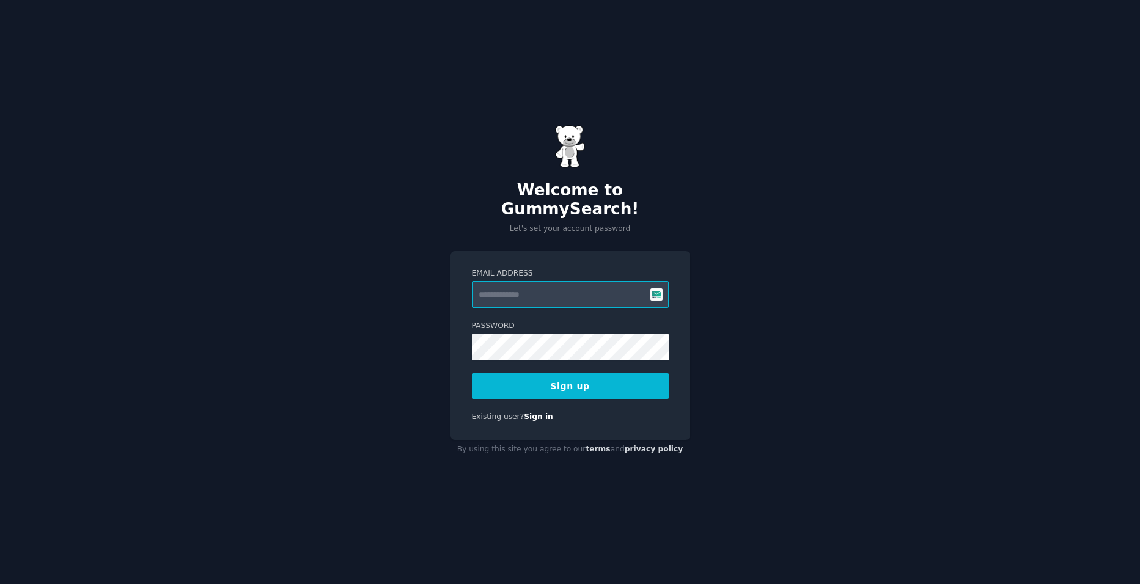
click at [558, 289] on input "Email Address" at bounding box center [570, 294] width 197 height 27
paste input "**********"
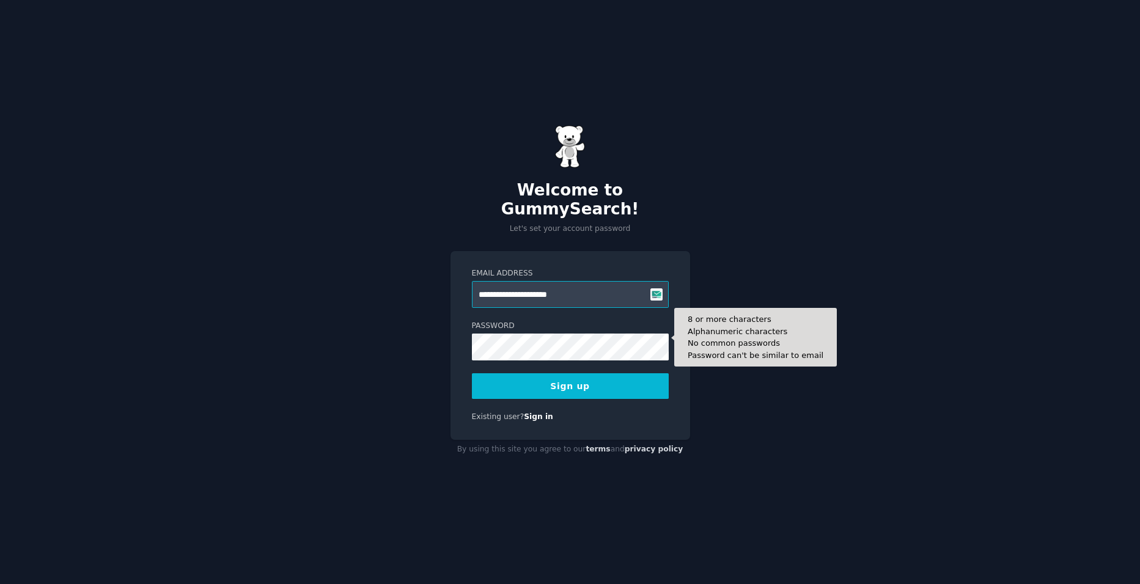
type input "**********"
click at [472, 374] on button "Sign up" at bounding box center [570, 387] width 197 height 26
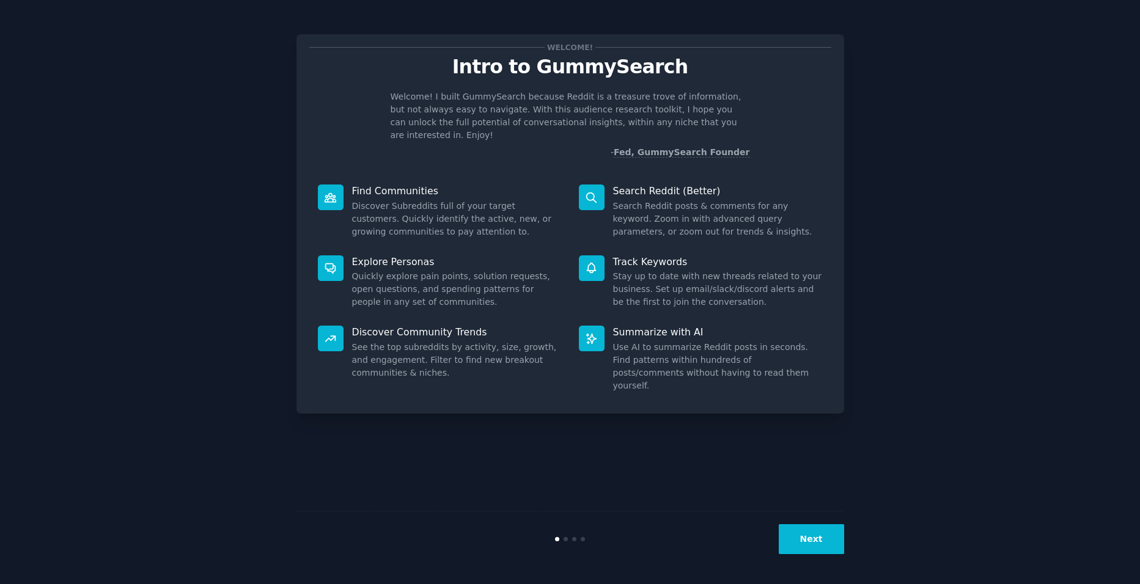
click at [825, 534] on button "Next" at bounding box center [811, 540] width 65 height 30
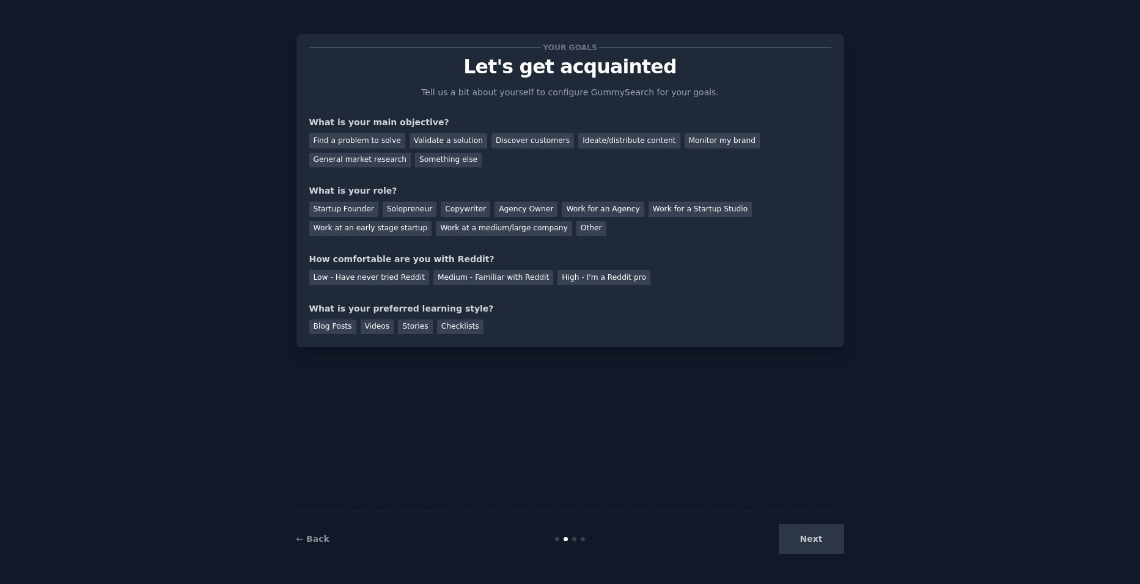
click at [825, 534] on div "Next" at bounding box center [752, 540] width 183 height 30
click at [826, 537] on div "Next" at bounding box center [752, 540] width 183 height 30
click at [384, 147] on div "Find a problem to solve" at bounding box center [357, 140] width 96 height 15
click at [491, 141] on div "Discover customers" at bounding box center [532, 140] width 83 height 15
click at [376, 141] on div "Find a problem to solve" at bounding box center [357, 140] width 96 height 15
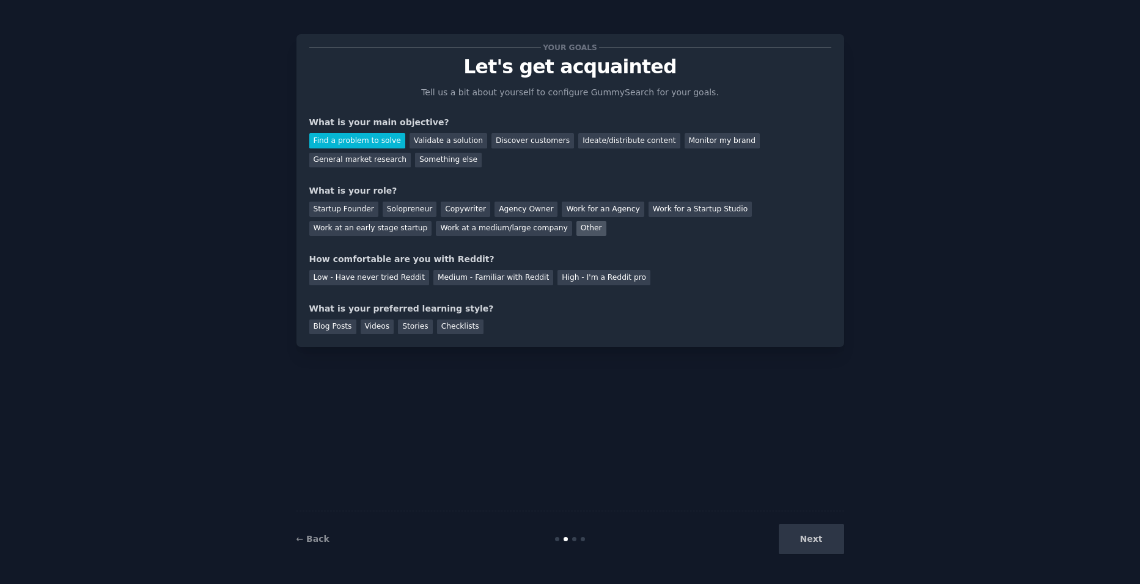
click at [576, 232] on div "Other" at bounding box center [591, 228] width 30 height 15
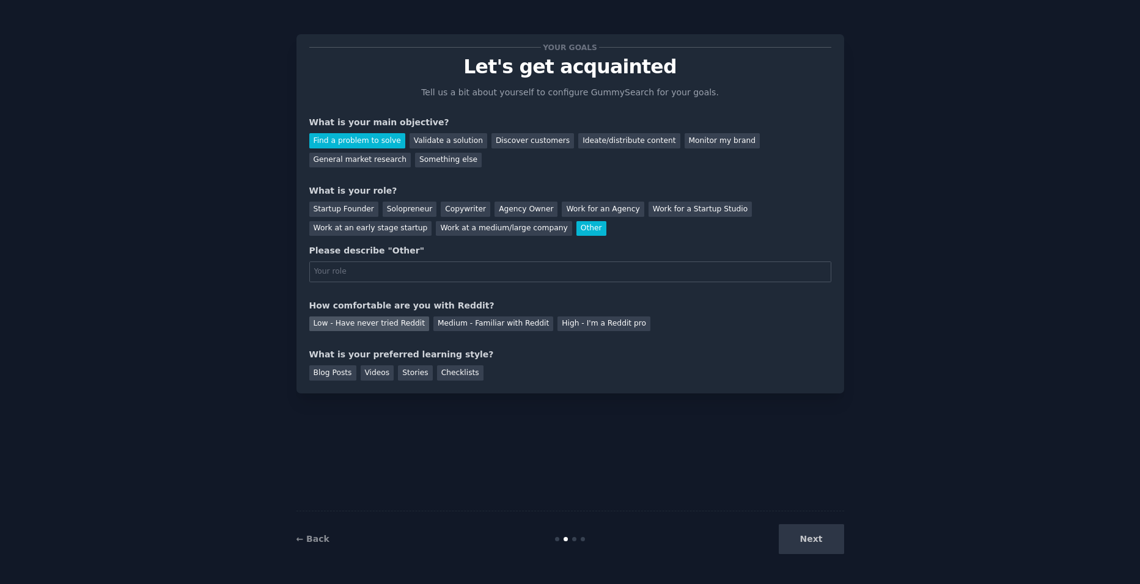
click at [405, 330] on div "Low - Have never tried Reddit" at bounding box center [369, 324] width 120 height 15
click at [817, 537] on div "Next" at bounding box center [752, 540] width 183 height 30
click at [415, 378] on div "Stories" at bounding box center [415, 373] width 34 height 15
click at [811, 529] on div "Next" at bounding box center [752, 540] width 183 height 30
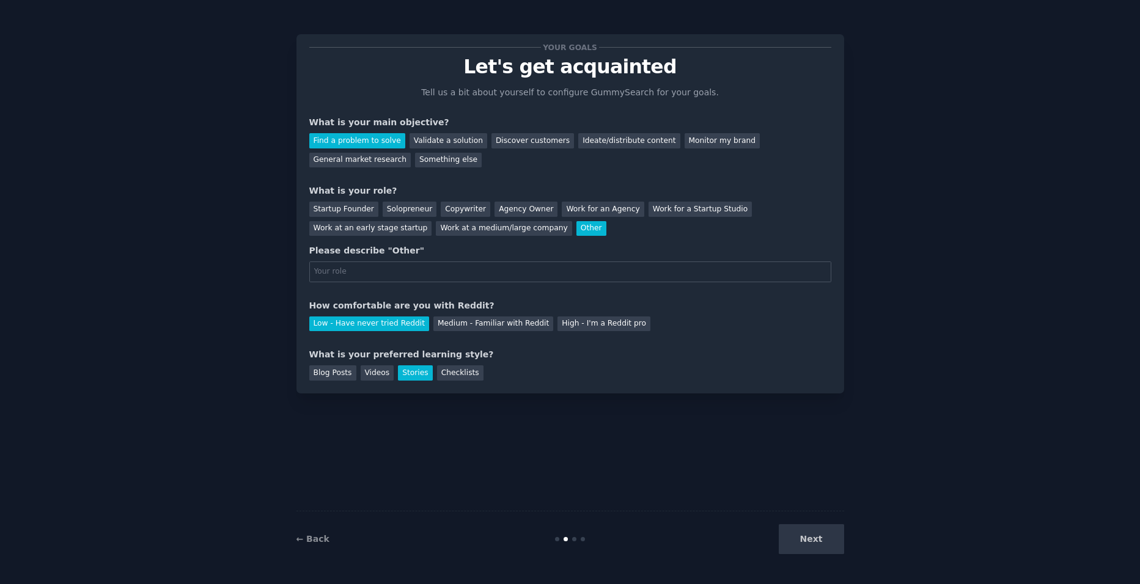
click at [507, 442] on div "Your goals Let's get acquainted Tell us a bit about yourself to configure Gummy…" at bounding box center [570, 292] width 548 height 550
click at [389, 211] on div "Solopreneur" at bounding box center [410, 209] width 54 height 15
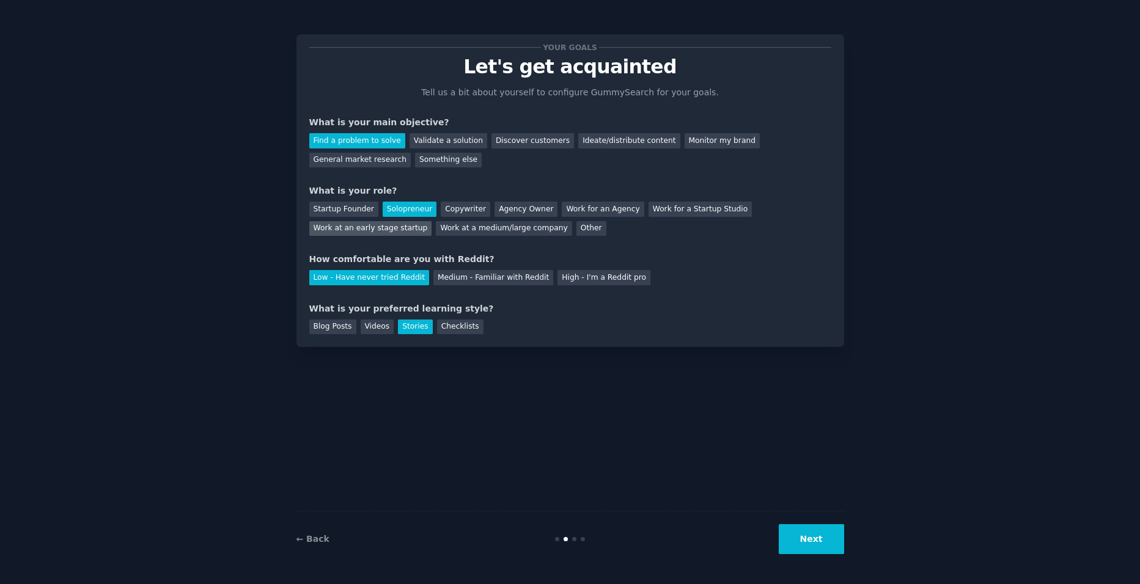
click at [432, 221] on div "Work at an early stage startup" at bounding box center [370, 228] width 123 height 15
click at [415, 156] on div "Something else" at bounding box center [448, 160] width 67 height 15
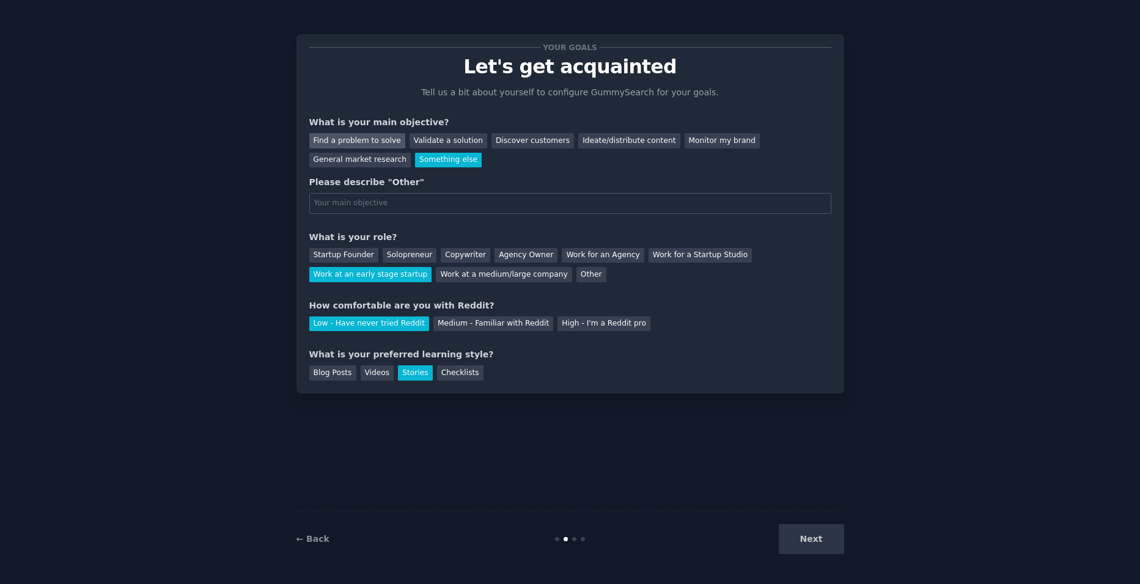
click at [349, 145] on div "Find a problem to solve" at bounding box center [357, 140] width 96 height 15
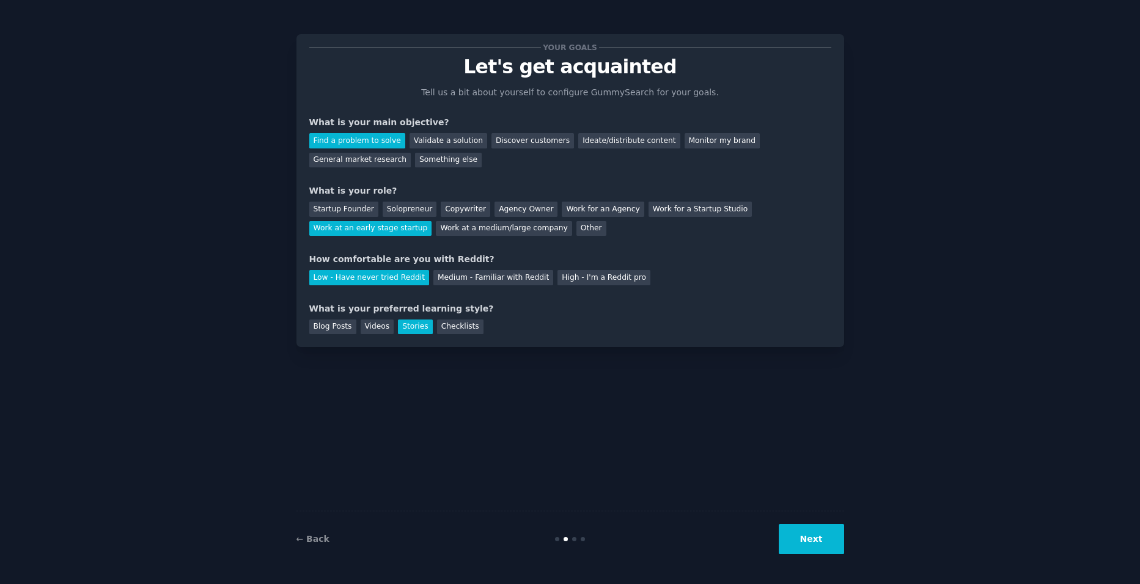
click at [830, 550] on button "Next" at bounding box center [811, 540] width 65 height 30
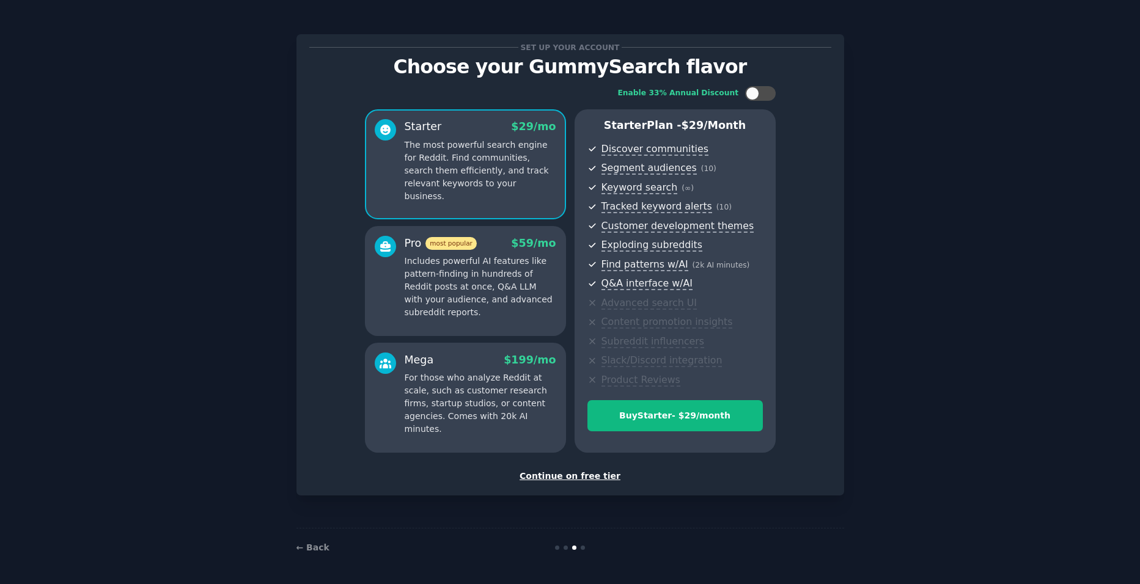
click at [583, 482] on div "Continue on free tier" at bounding box center [570, 476] width 522 height 13
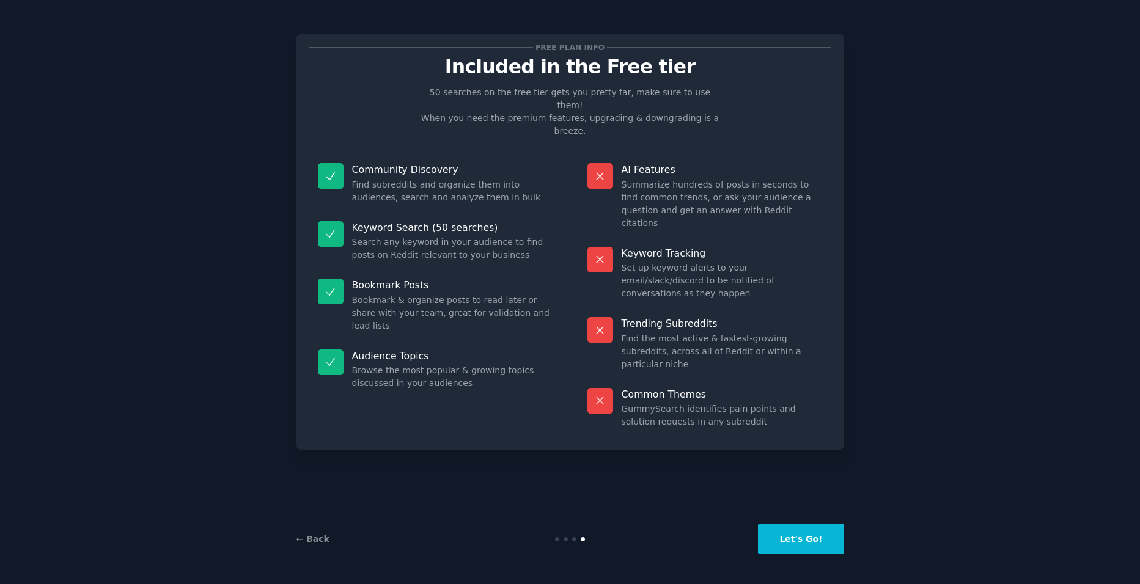
click at [802, 532] on button "Let's Go!" at bounding box center [801, 540] width 86 height 30
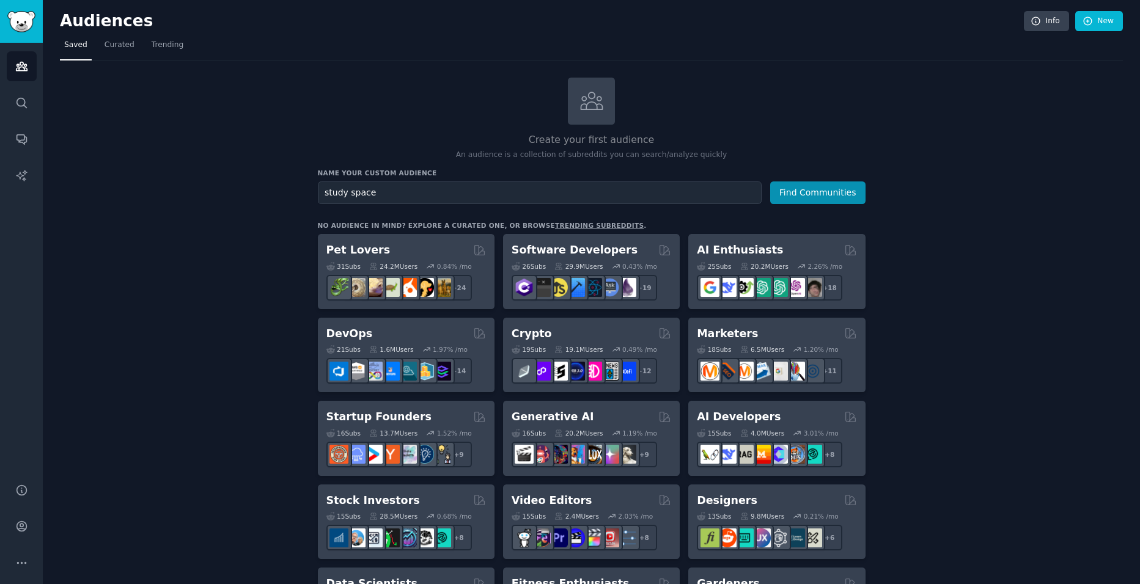
type input "study space"
click at [770, 182] on button "Find Communities" at bounding box center [817, 193] width 95 height 23
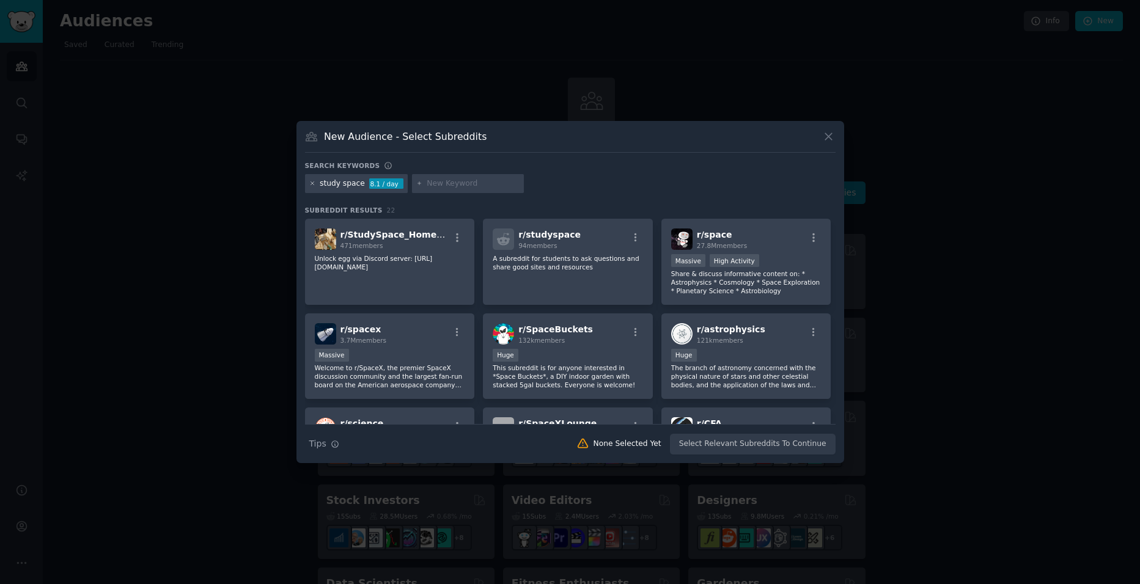
click at [311, 183] on icon at bounding box center [312, 183] width 3 height 3
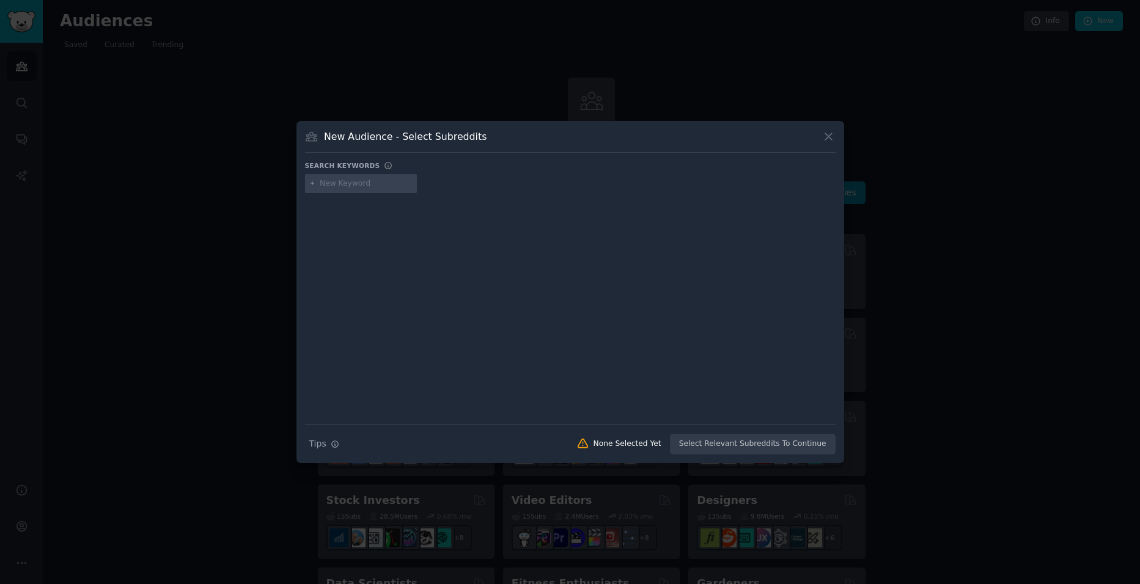
click at [399, 185] on input "text" at bounding box center [366, 184] width 93 height 11
type input "library"
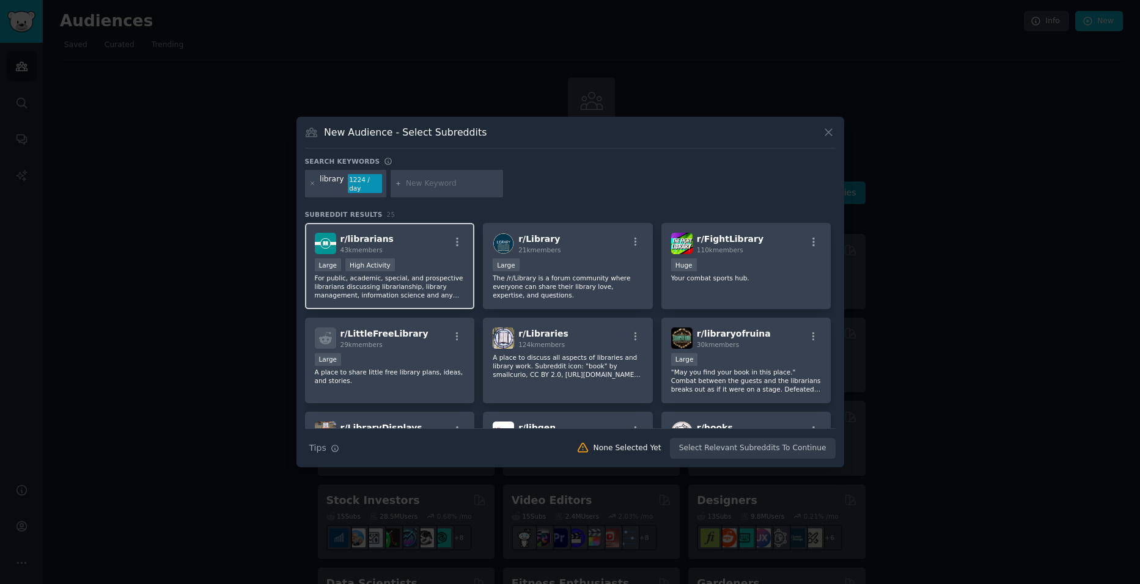
click at [427, 267] on div "Large High Activity" at bounding box center [390, 266] width 150 height 15
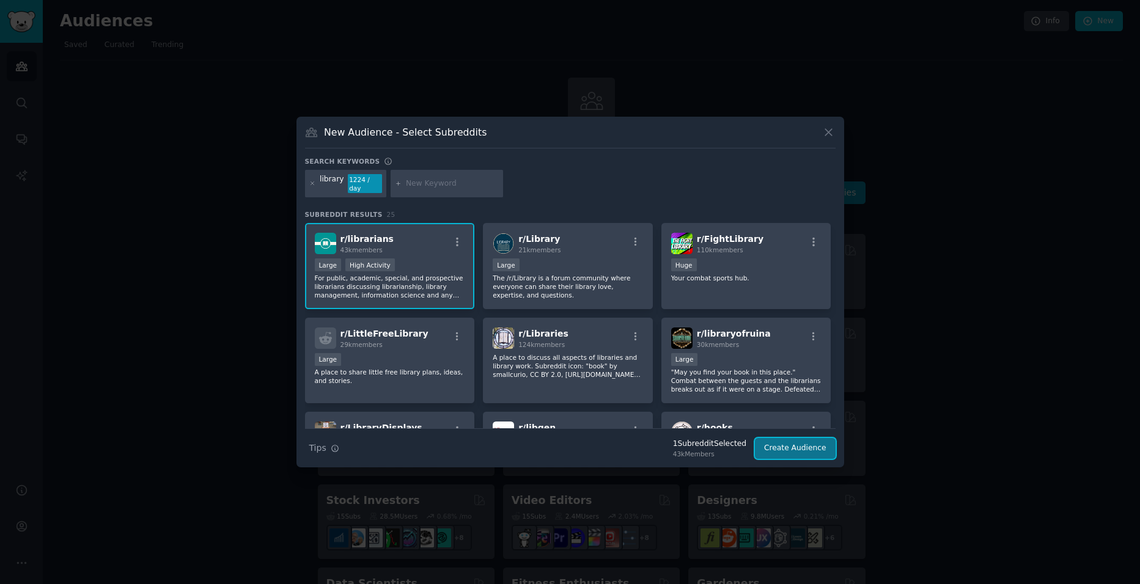
click at [825, 451] on button "Create Audience" at bounding box center [795, 448] width 81 height 21
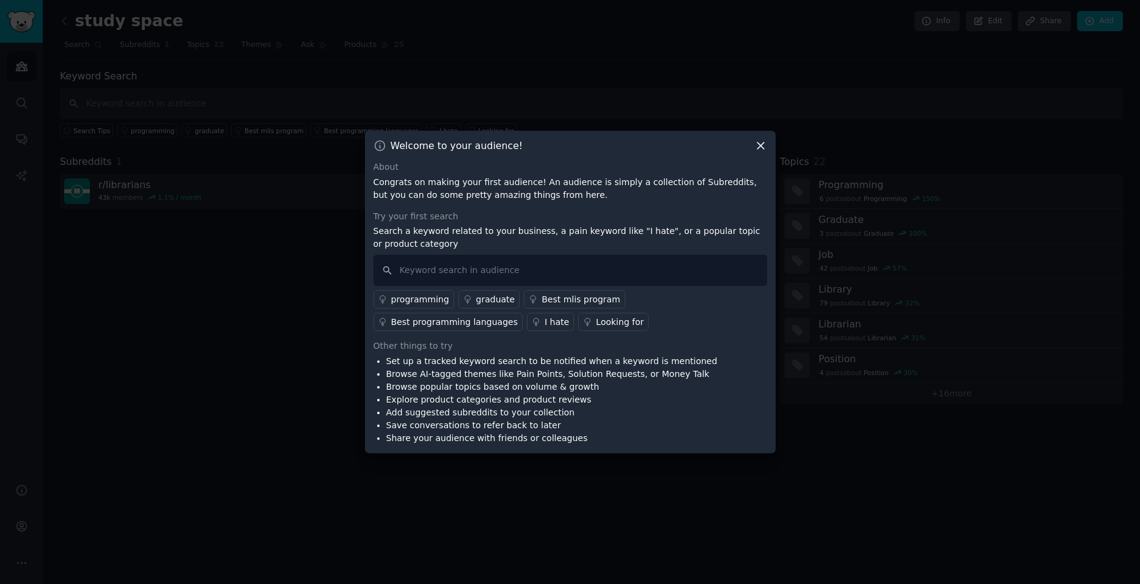
click at [760, 147] on icon at bounding box center [760, 145] width 13 height 13
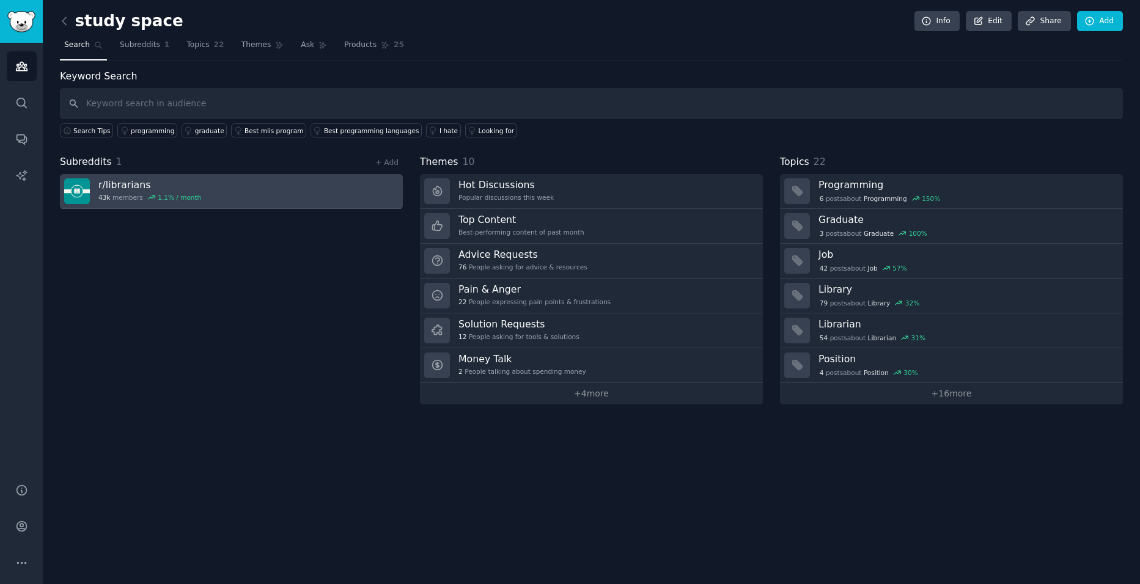
click at [140, 176] on link "r/ librarians 43k members 1.1 % / month" at bounding box center [231, 191] width 343 height 35
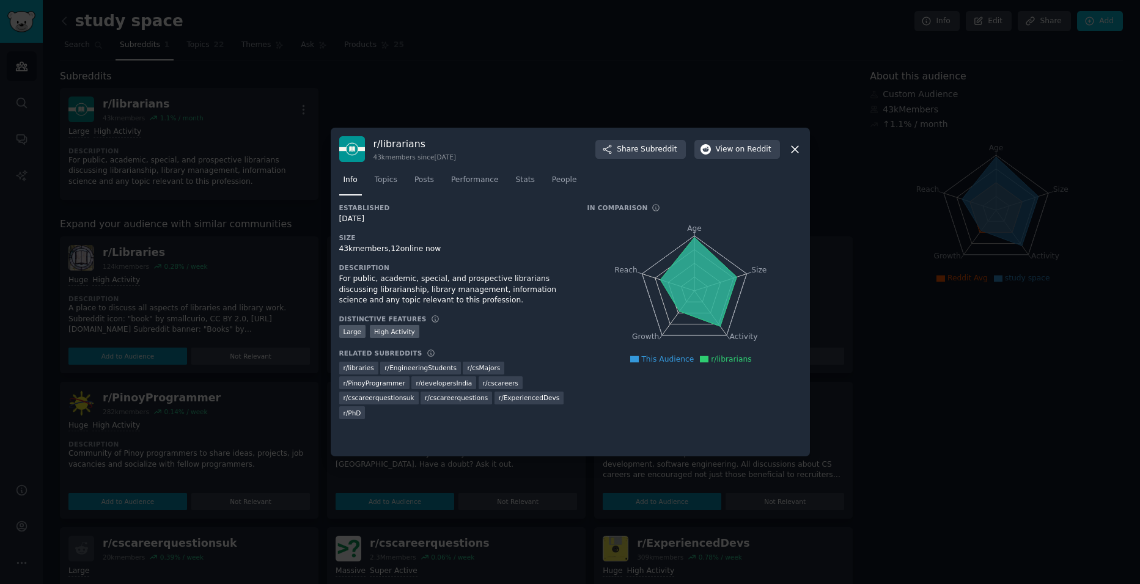
click at [797, 150] on icon at bounding box center [795, 149] width 13 height 13
